Goal: Information Seeking & Learning: Compare options

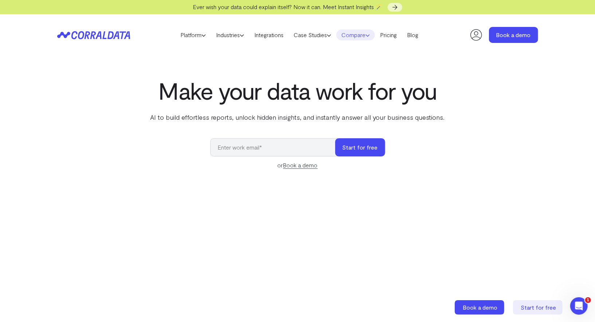
click at [354, 32] on link "Compare" at bounding box center [355, 35] width 39 height 11
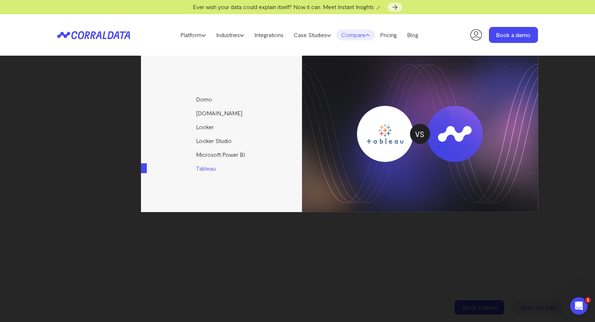
click at [203, 166] on link "Tableau" at bounding box center [222, 169] width 162 height 14
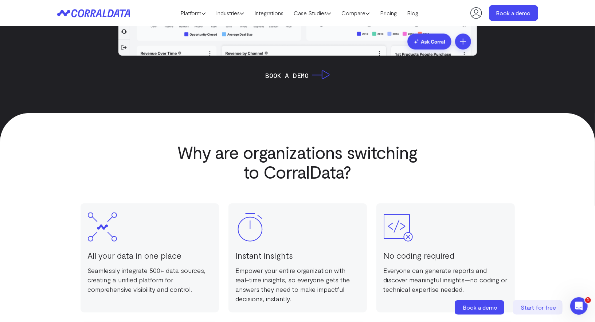
scroll to position [525, 0]
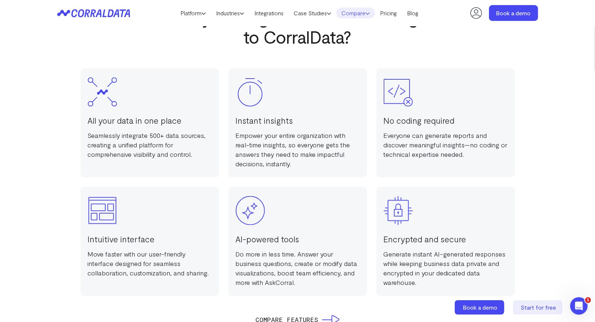
click at [360, 9] on link "Compare" at bounding box center [355, 13] width 39 height 11
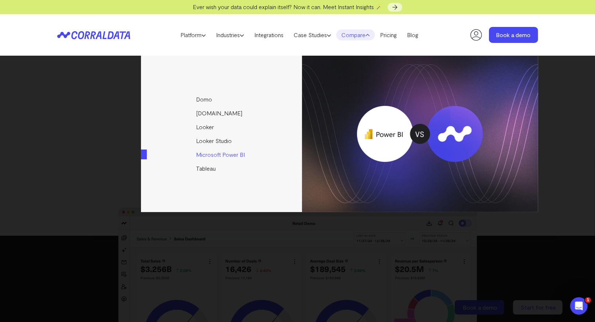
click at [205, 156] on link "Microsoft Power BI" at bounding box center [222, 155] width 162 height 14
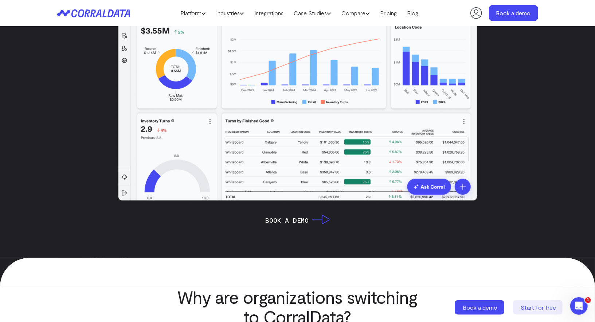
scroll to position [80, 0]
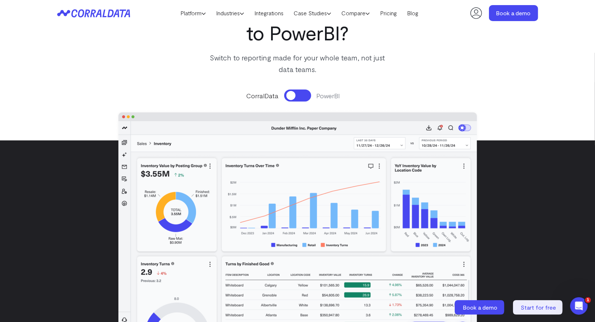
click at [294, 94] on button at bounding box center [297, 96] width 27 height 12
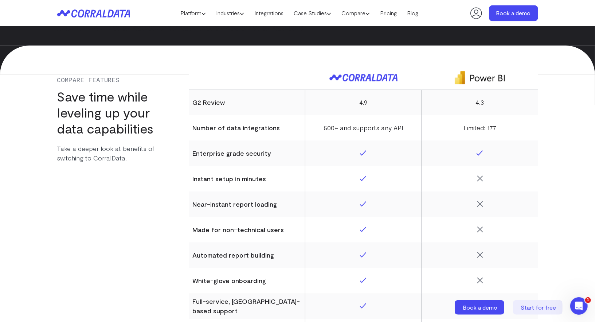
scroll to position [2950, 0]
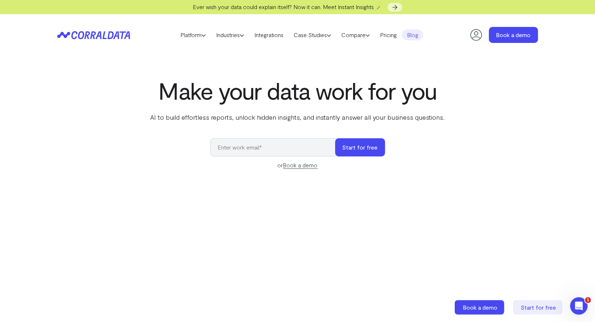
click at [416, 30] on link "Blog" at bounding box center [412, 35] width 21 height 11
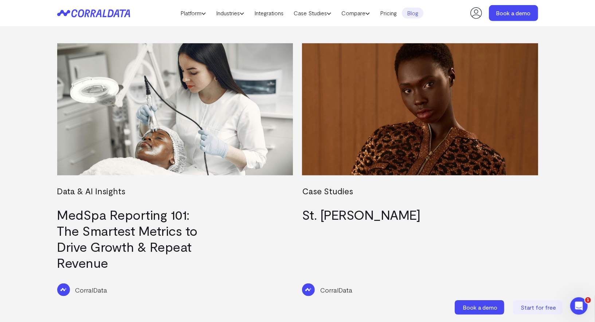
scroll to position [261, 0]
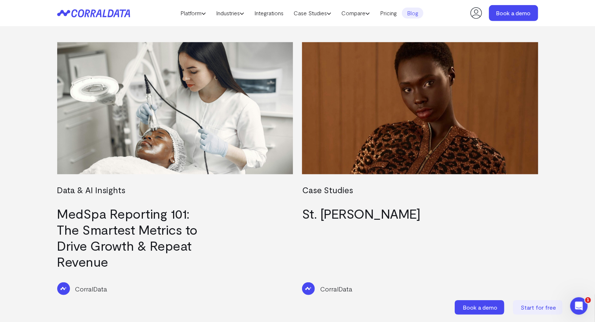
click at [92, 215] on link "MedSpa Reporting 101: The Smartest Metrics to Drive Growth & Repeat Revenue" at bounding box center [127, 238] width 141 height 64
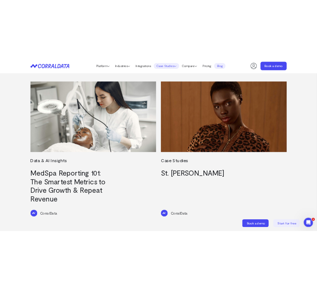
scroll to position [261, 0]
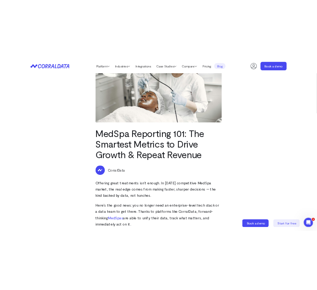
scroll to position [72, 0]
